Goal: Information Seeking & Learning: Understand process/instructions

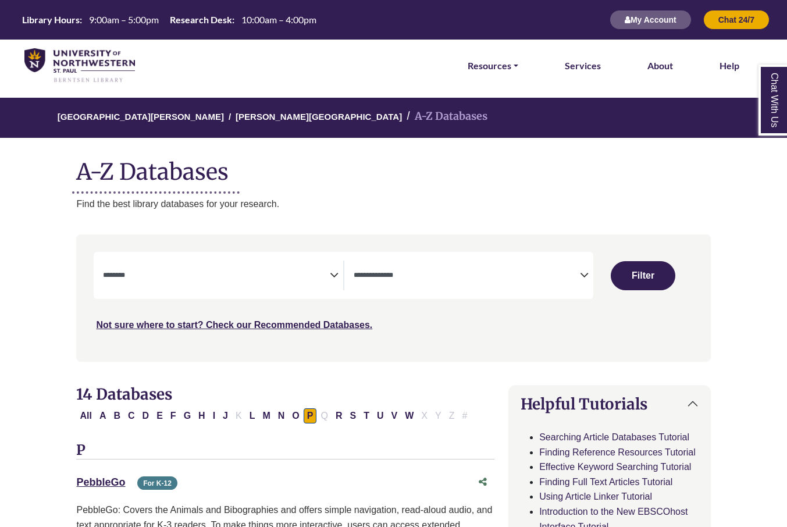
select select "Database Subject Filter"
select select "Database Types Filter"
click at [102, 64] on img at bounding box center [79, 65] width 111 height 35
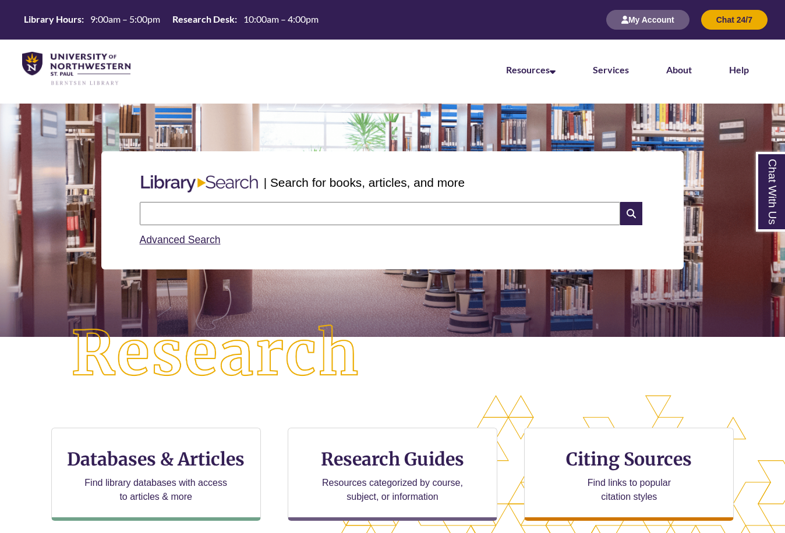
click at [330, 213] on input "text" at bounding box center [380, 213] width 480 height 23
type input "**********"
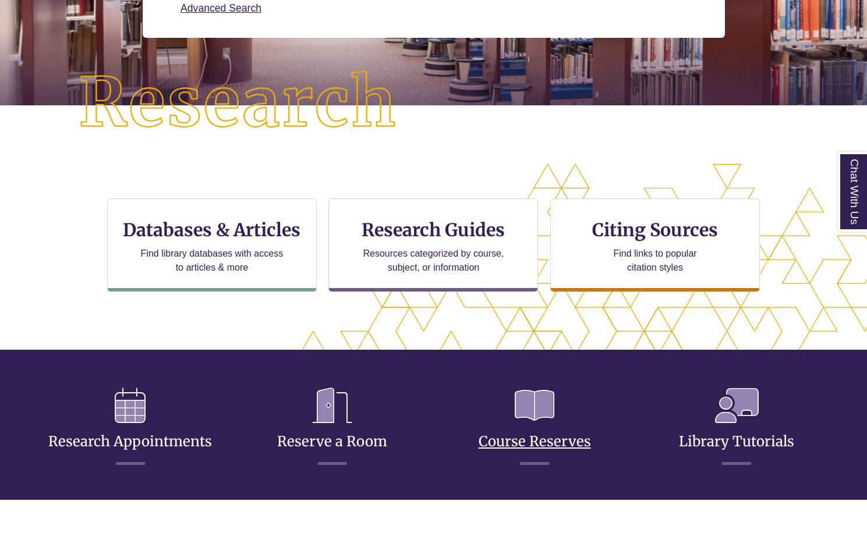
scroll to position [297, 768]
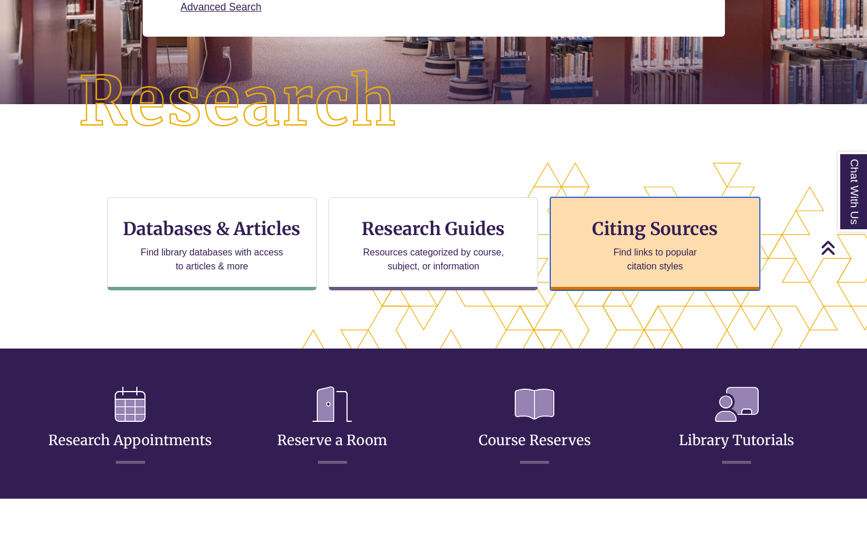
click at [641, 231] on h3 "Citing Sources" at bounding box center [655, 229] width 142 height 22
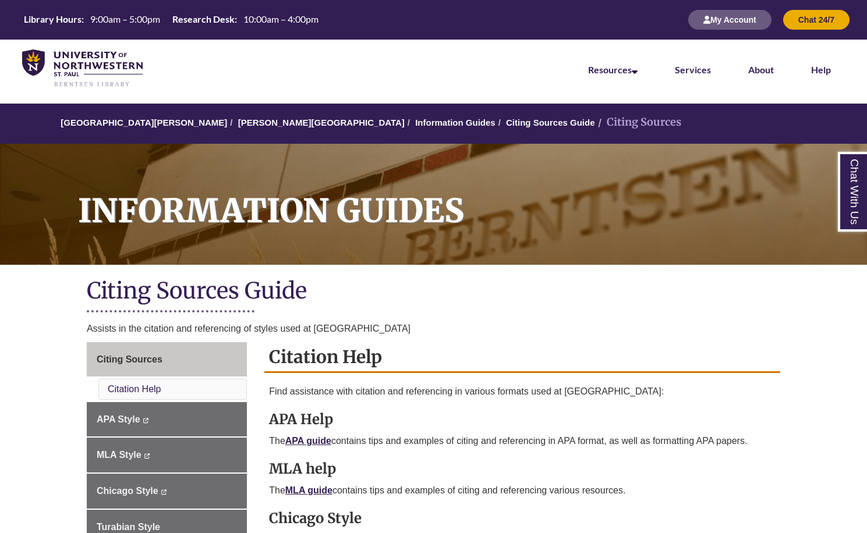
scroll to position [116, 0]
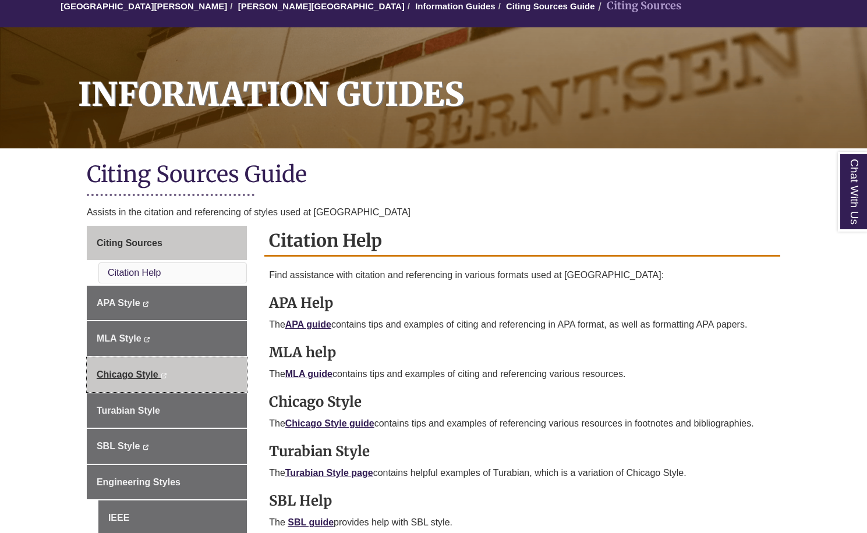
click at [118, 370] on span "Chicago Style" at bounding box center [128, 375] width 62 height 10
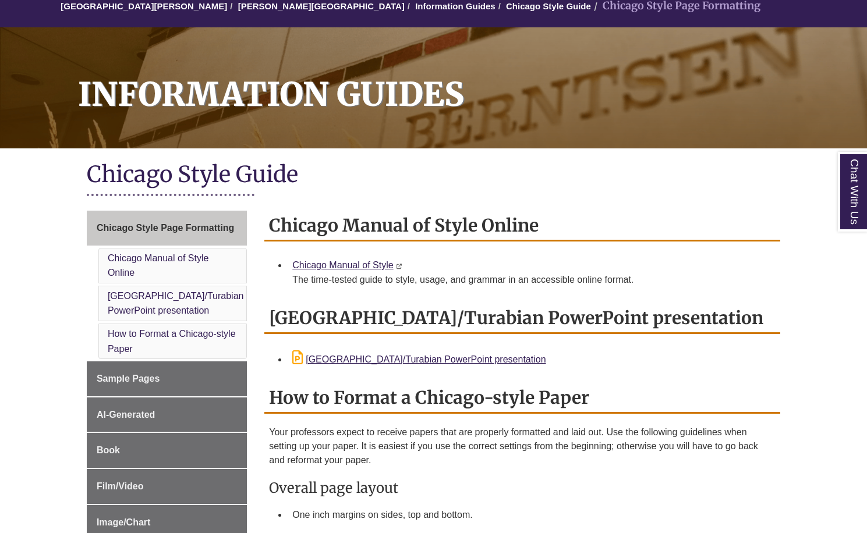
scroll to position [175, 0]
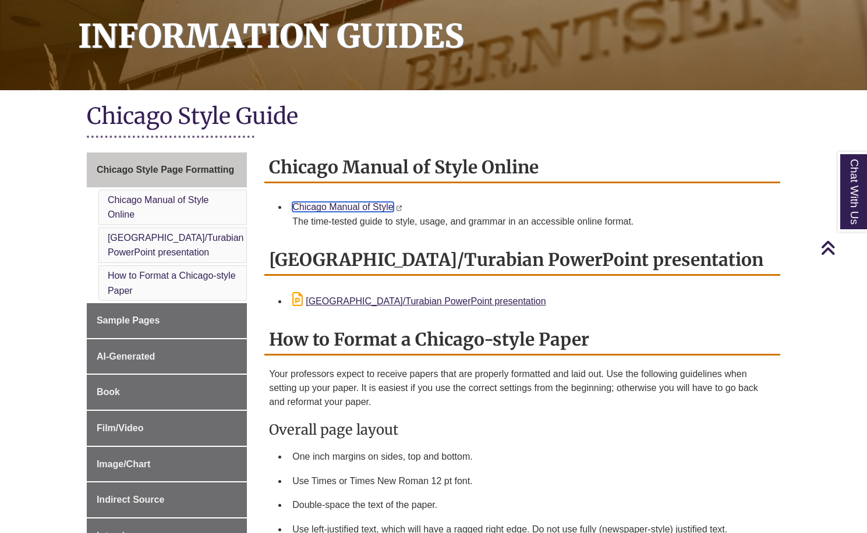
click at [375, 207] on link "Chicago Manual of Style" at bounding box center [342, 207] width 101 height 10
